Goal: Navigation & Orientation: Find specific page/section

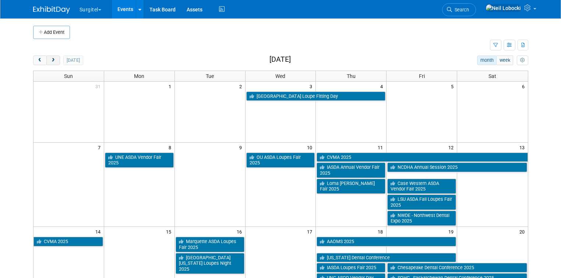
click at [52, 57] on button "next" at bounding box center [53, 61] width 14 height 10
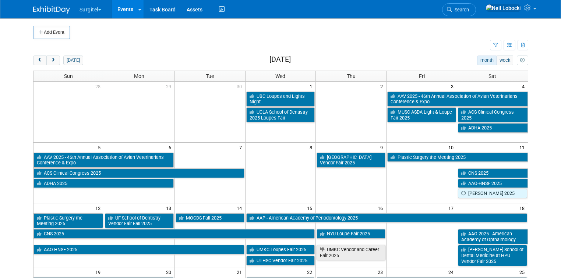
click at [46, 12] on img at bounding box center [51, 9] width 37 height 7
click at [122, 10] on link "Events" at bounding box center [125, 9] width 27 height 18
click at [513, 42] on button "button" at bounding box center [510, 45] width 12 height 11
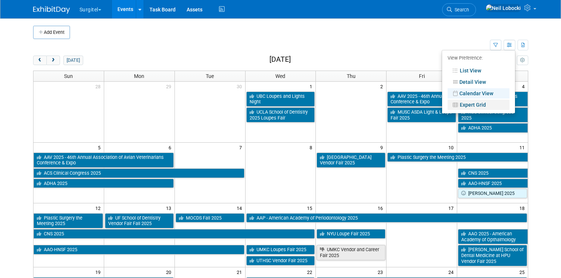
click at [483, 108] on link "Expert Grid" at bounding box center [479, 105] width 62 height 10
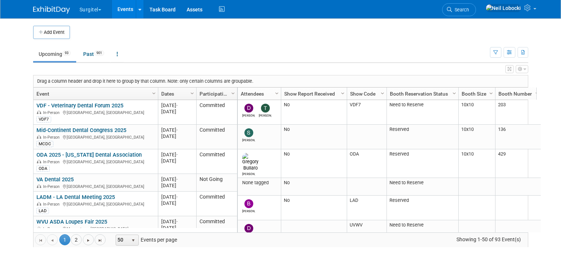
click at [231, 44] on td "Upcoming 93 Past 901 All Events 994 Past and Upcoming Grouped Annually Events g…" at bounding box center [261, 51] width 457 height 24
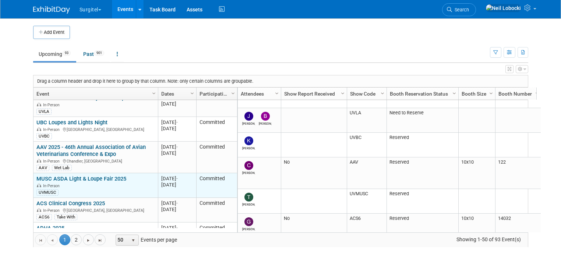
scroll to position [212, 0]
